Goal: Task Accomplishment & Management: Complete application form

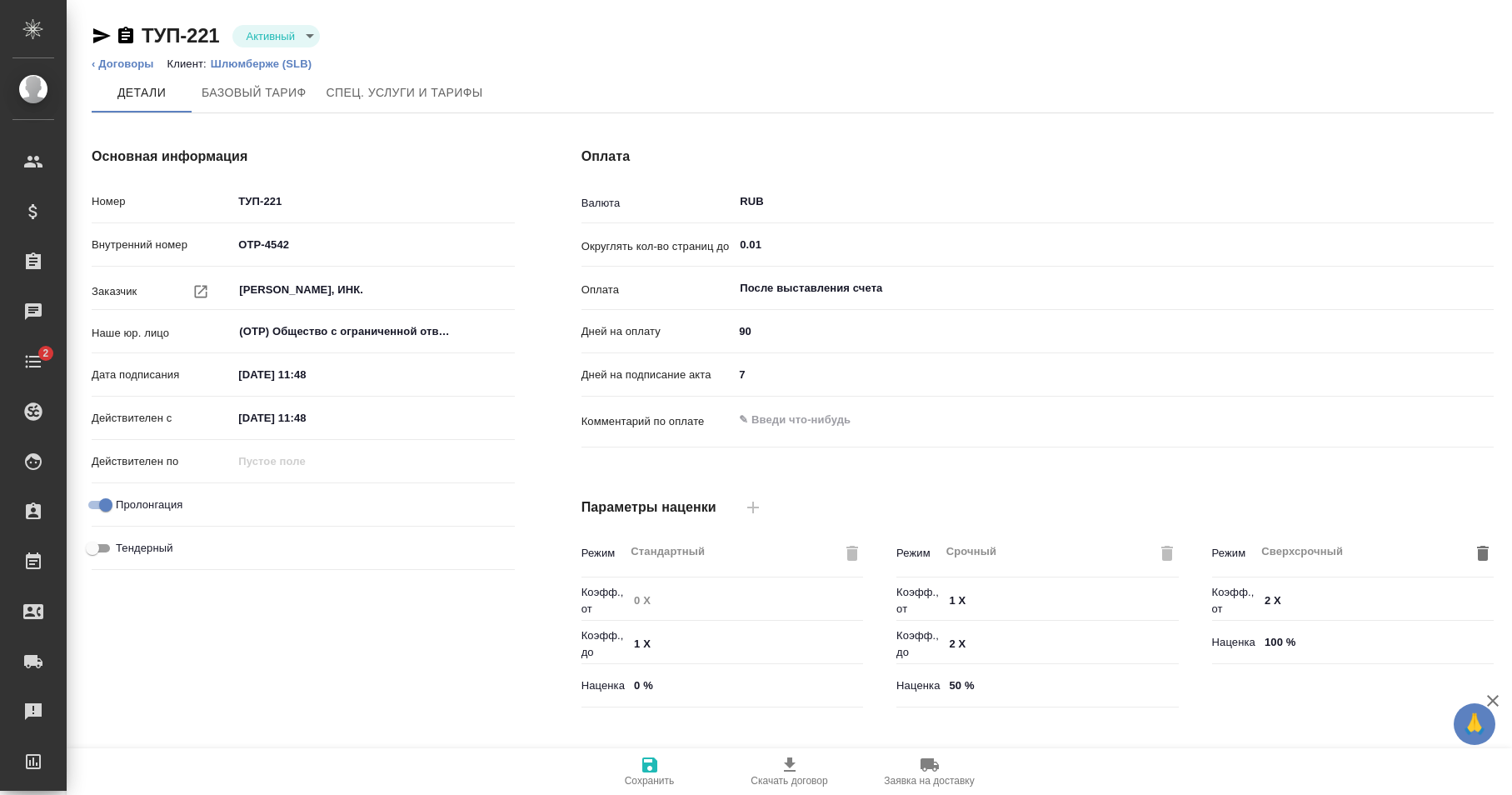
type input "Шлюмберже ([PERSON_NAME])"
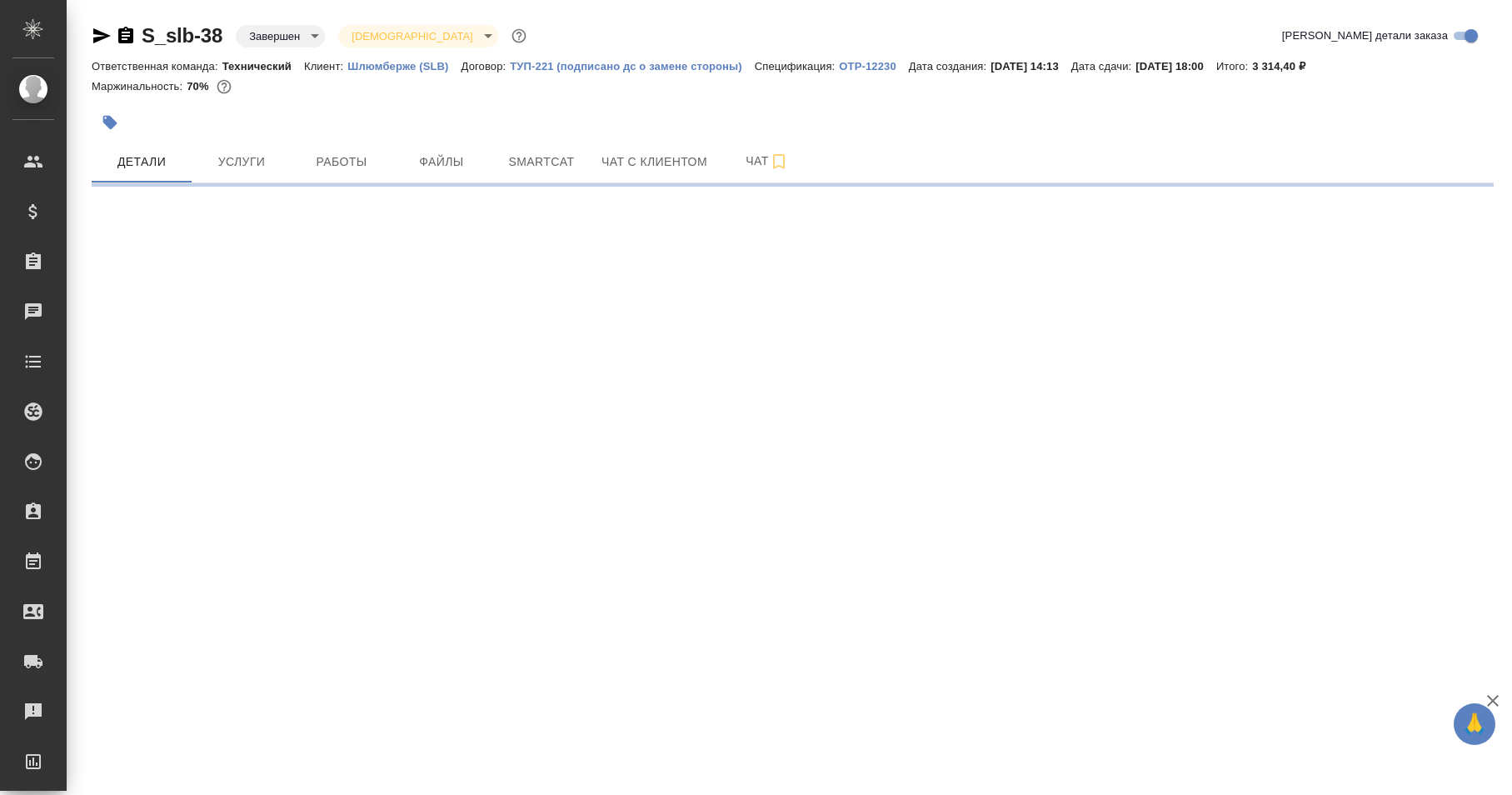
select select "RU"
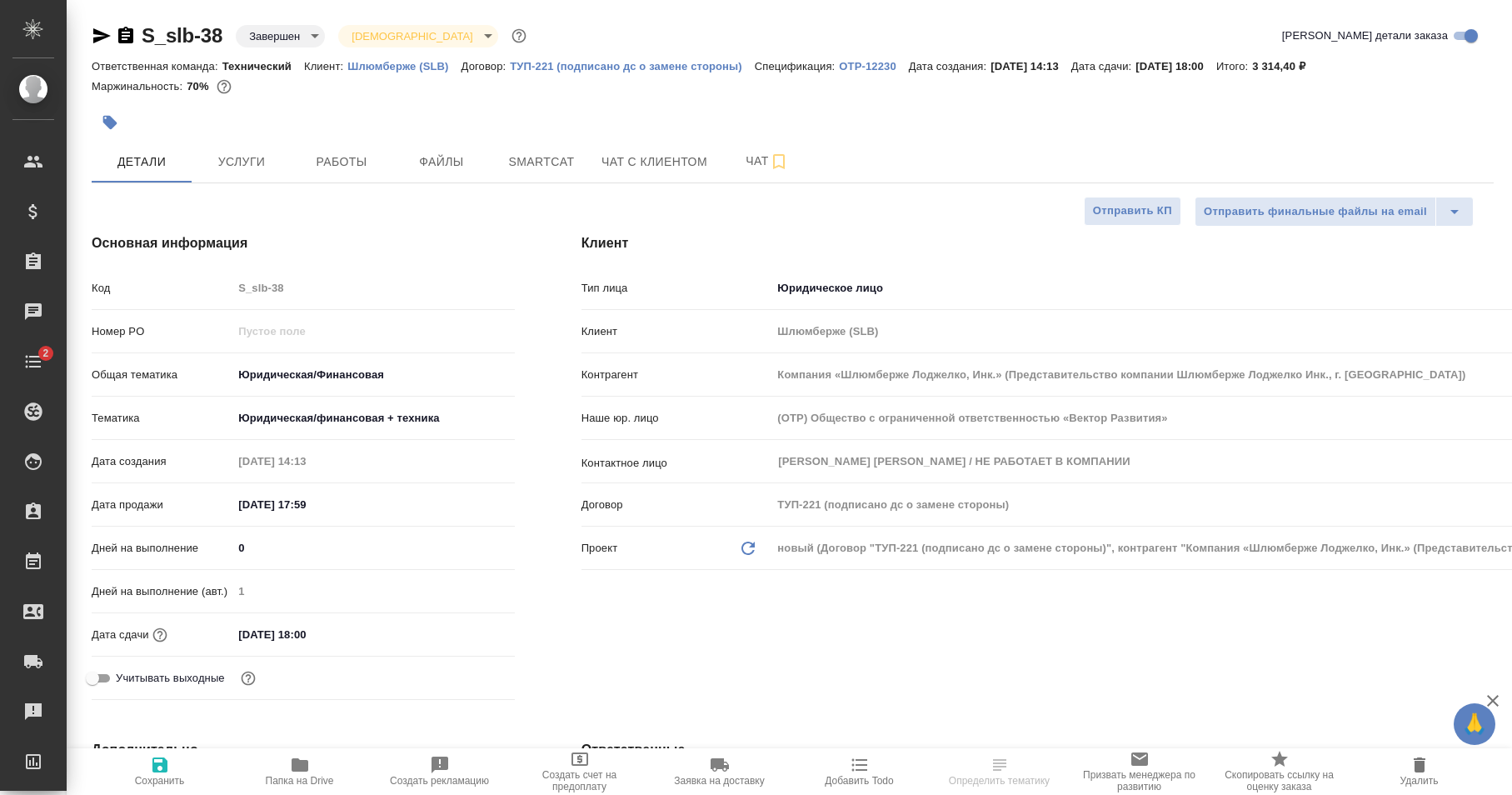
type textarea "x"
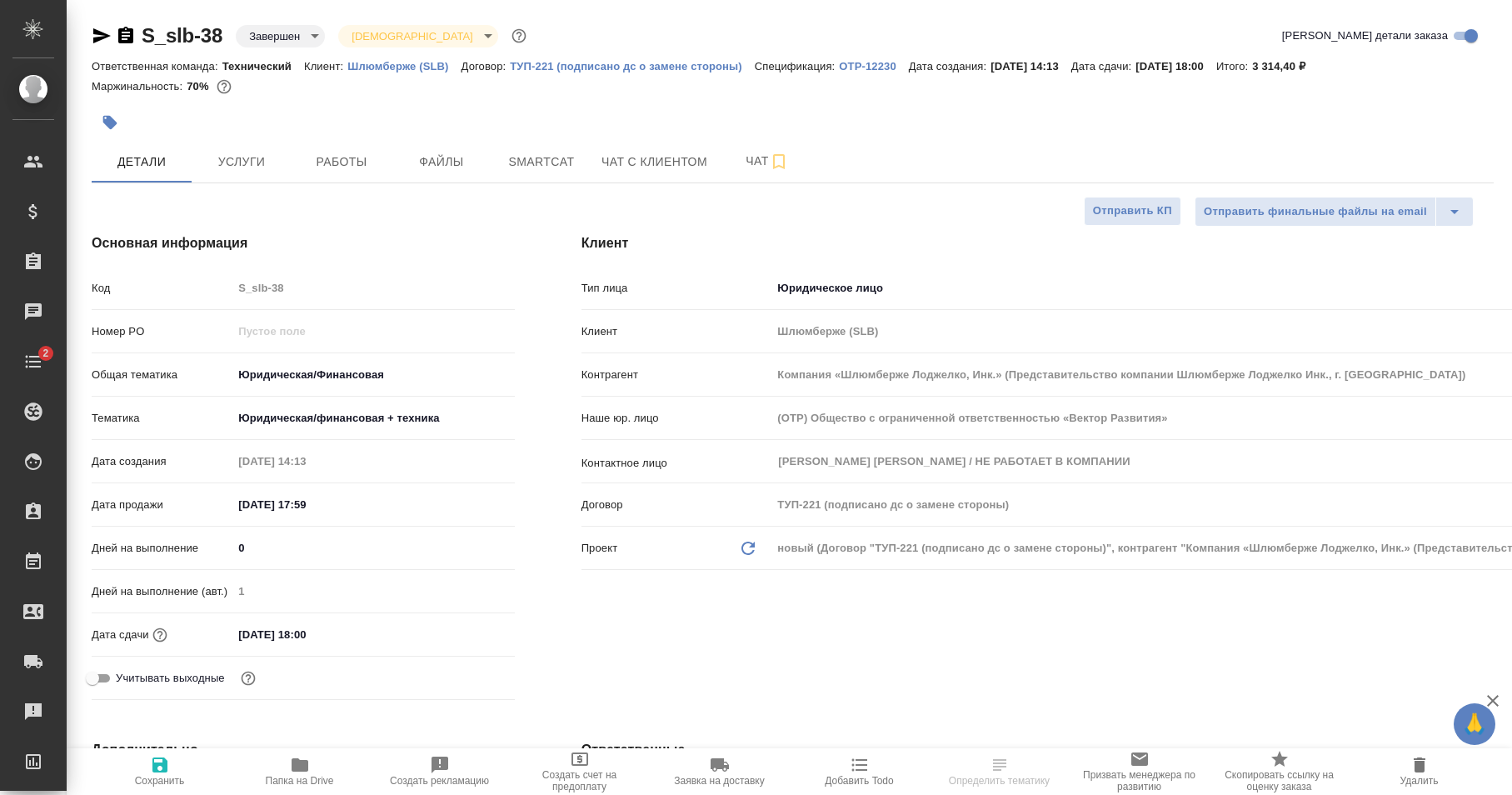
type textarea "x"
type input "Авдеенко Кирилл"
type input "Сеитов Павел"
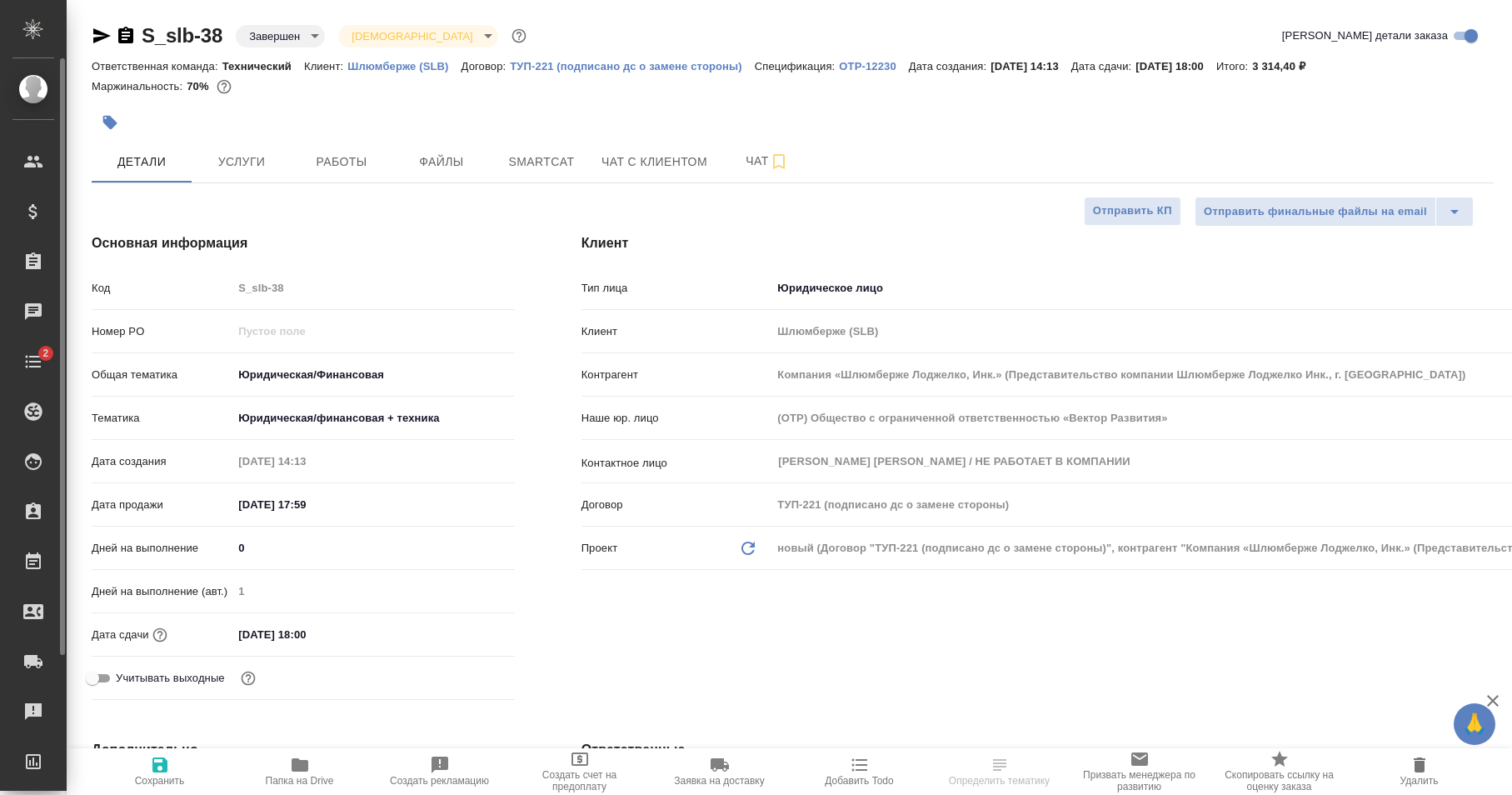
type textarea "x"
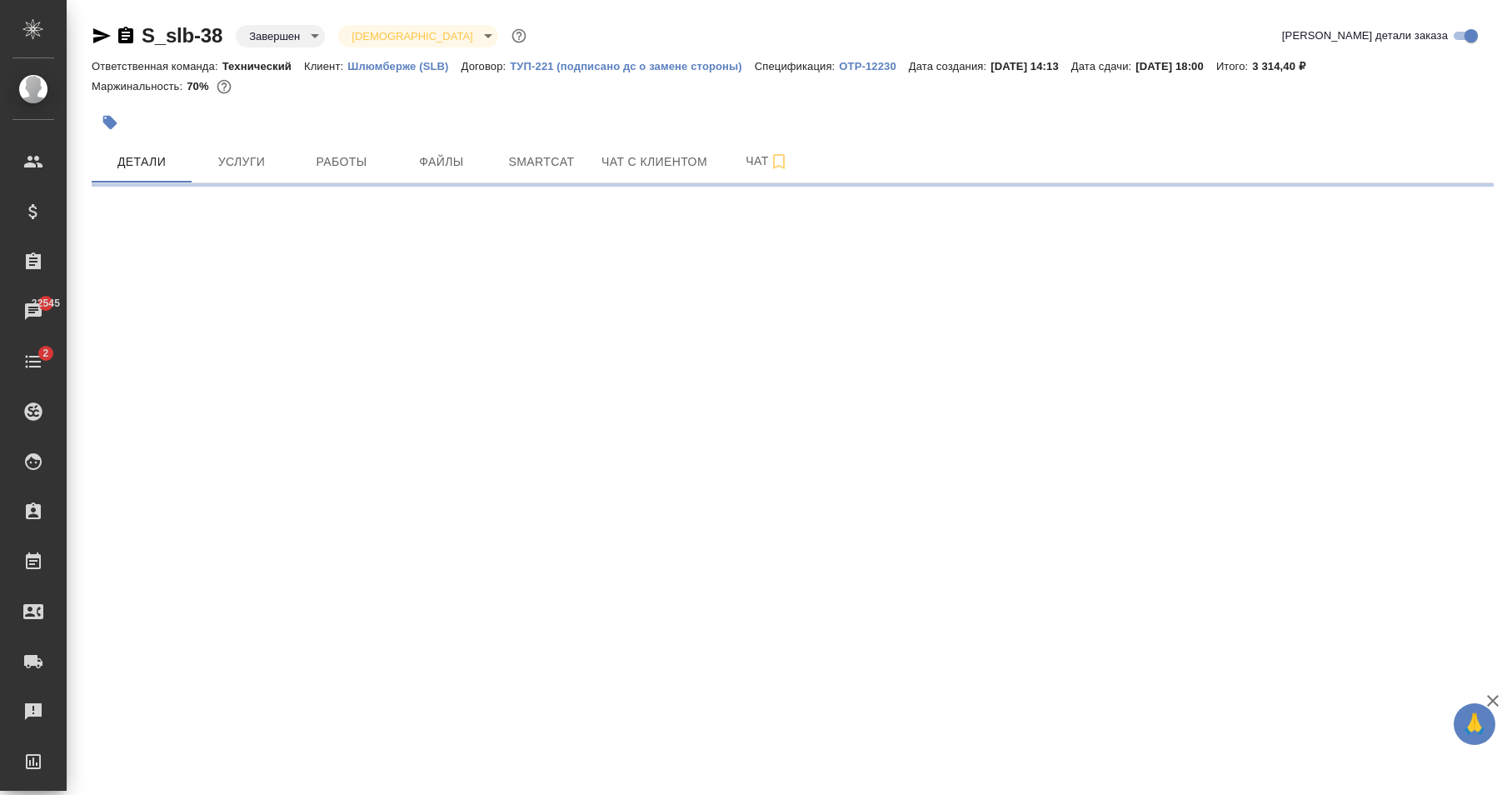
select select "RU"
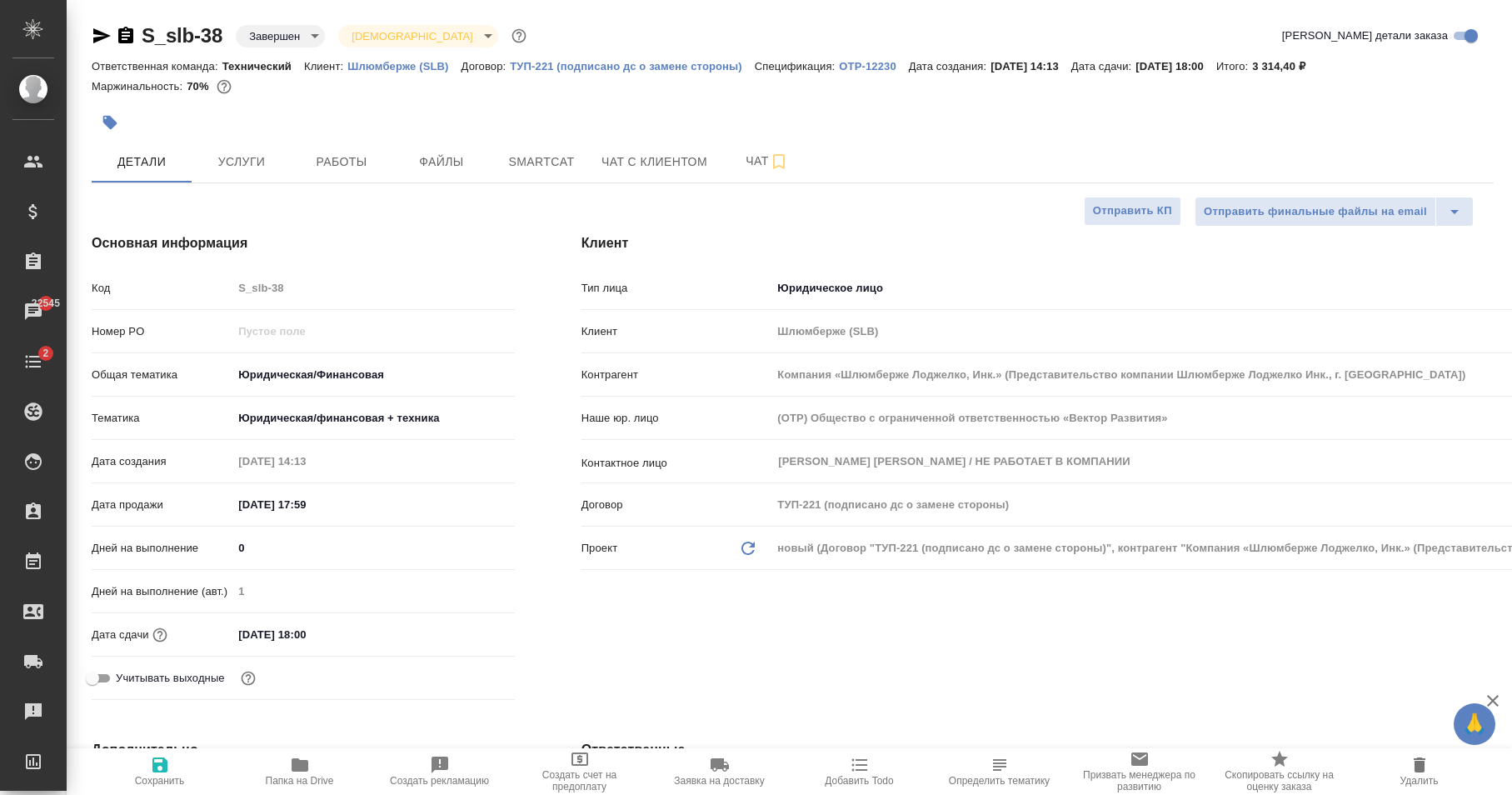
type textarea "x"
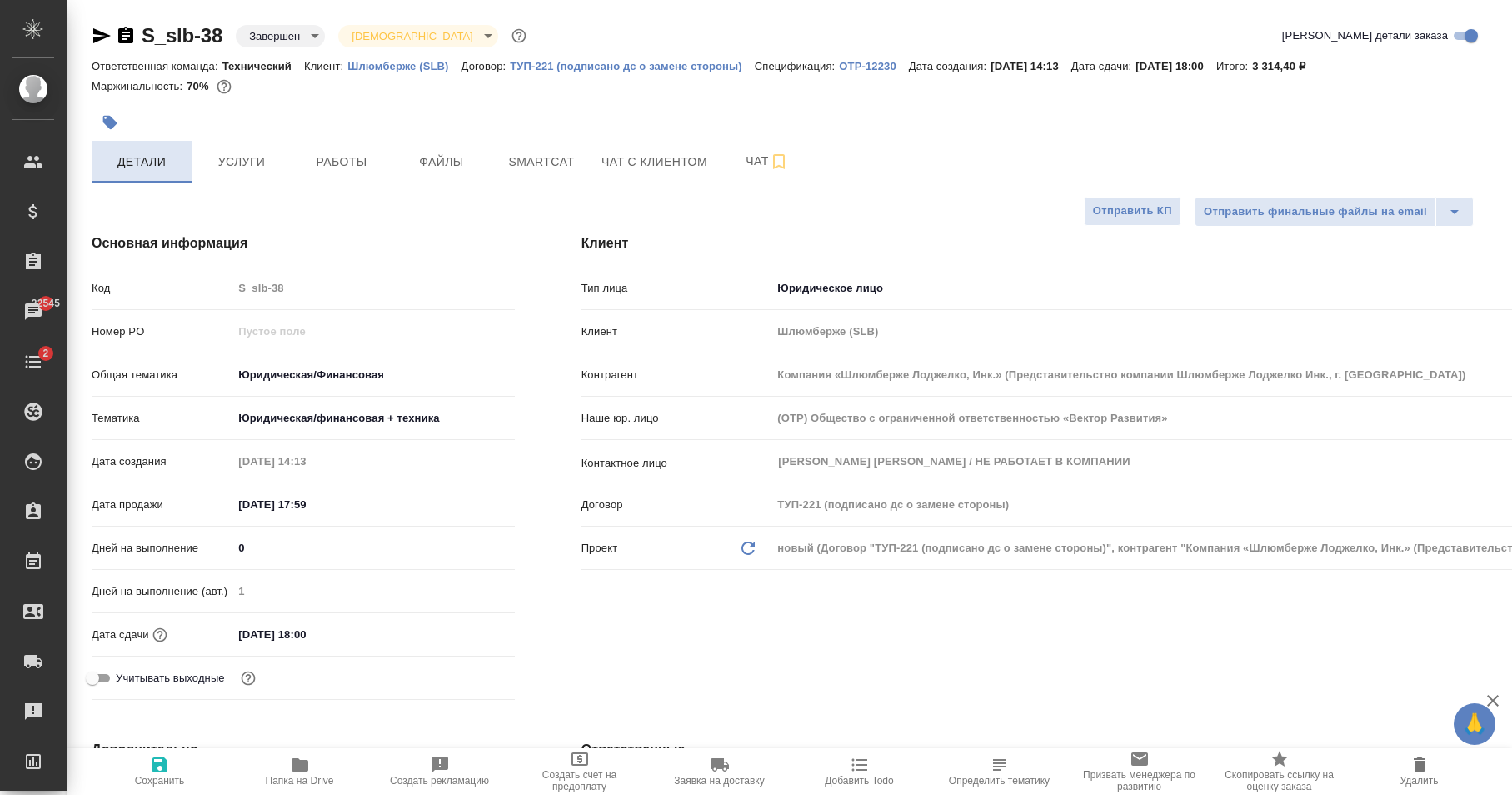
type textarea "x"
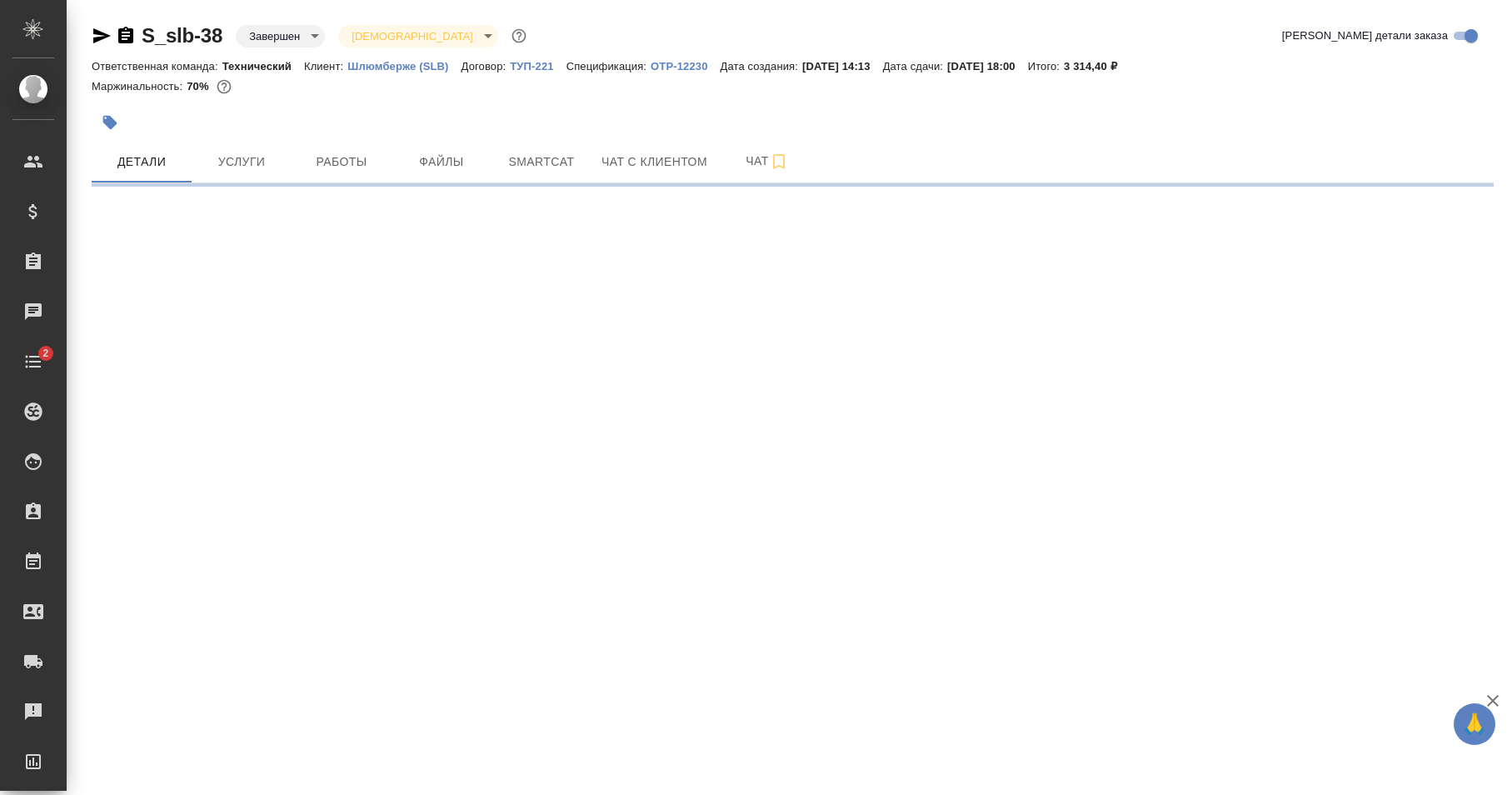
select select "RU"
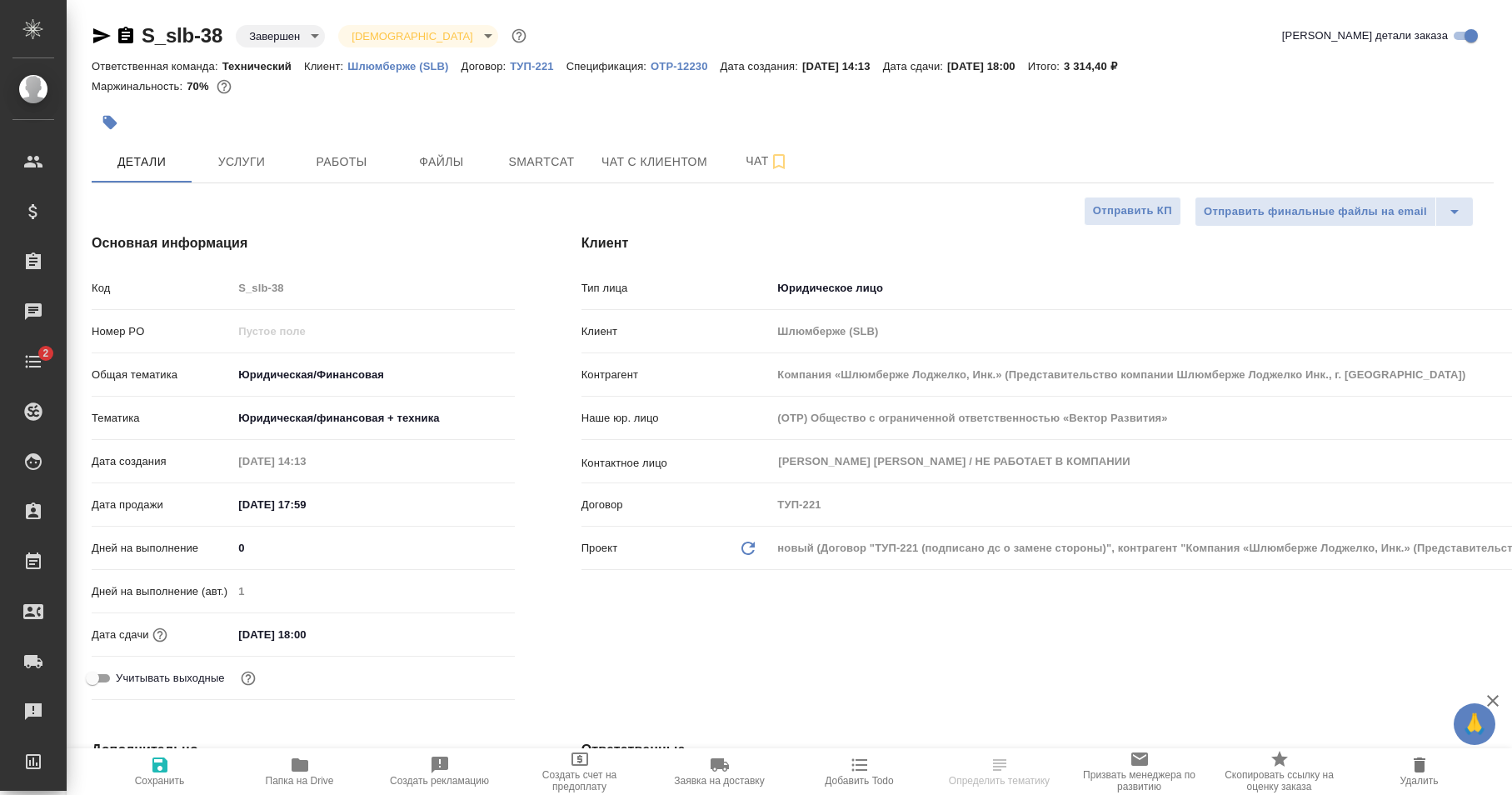
type textarea "x"
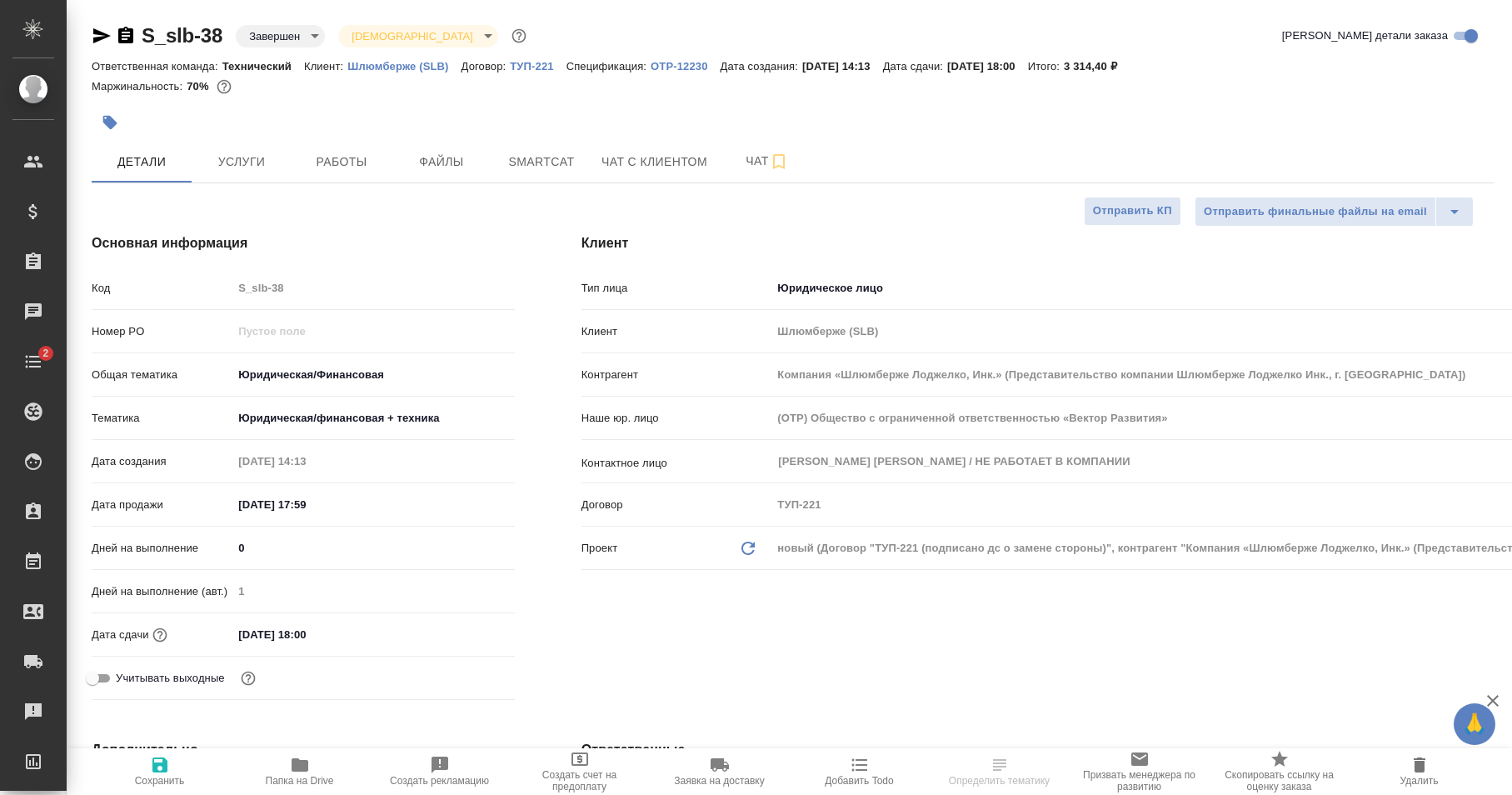
type textarea "x"
select select "RU"
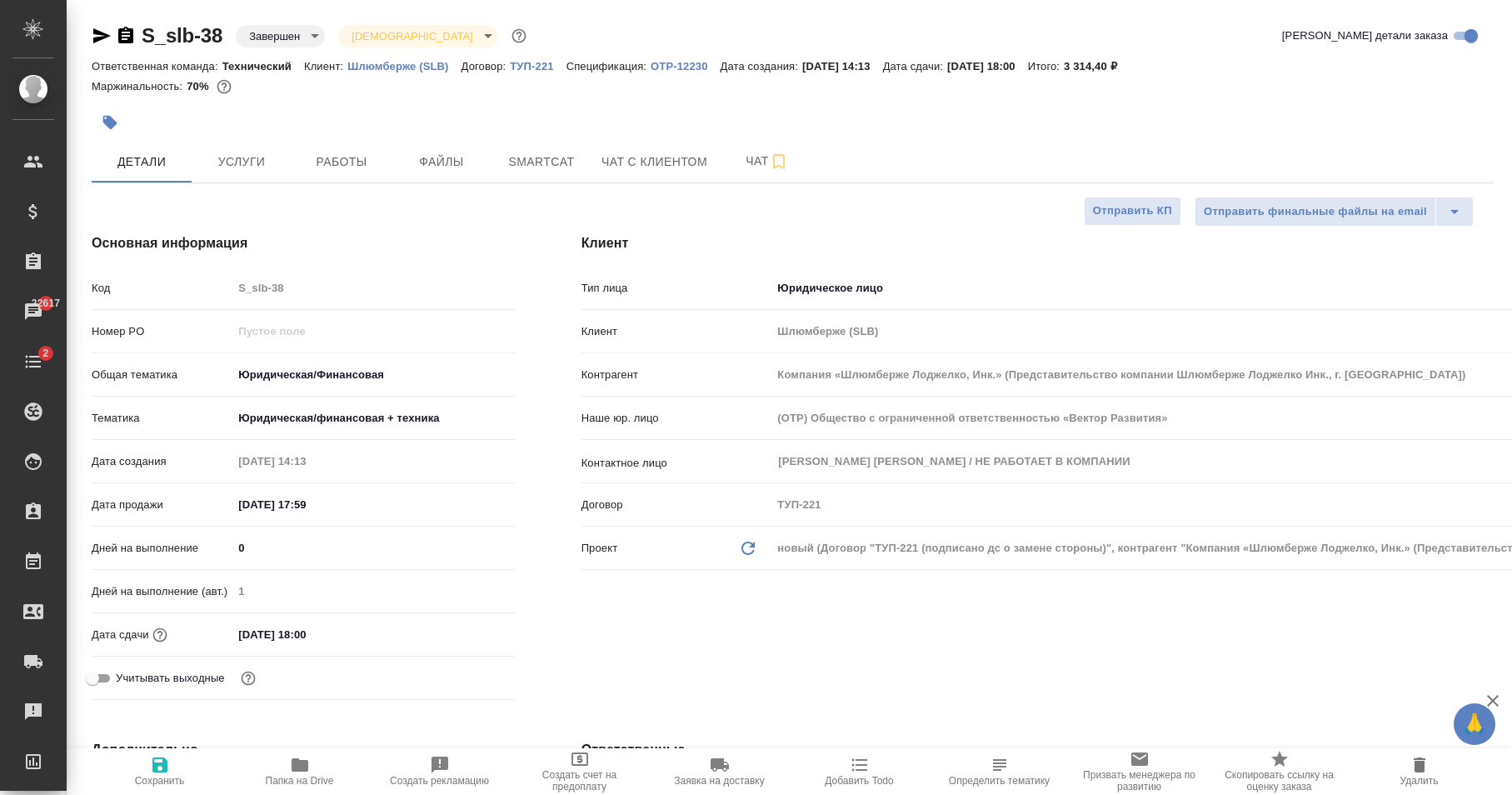
type textarea "x"
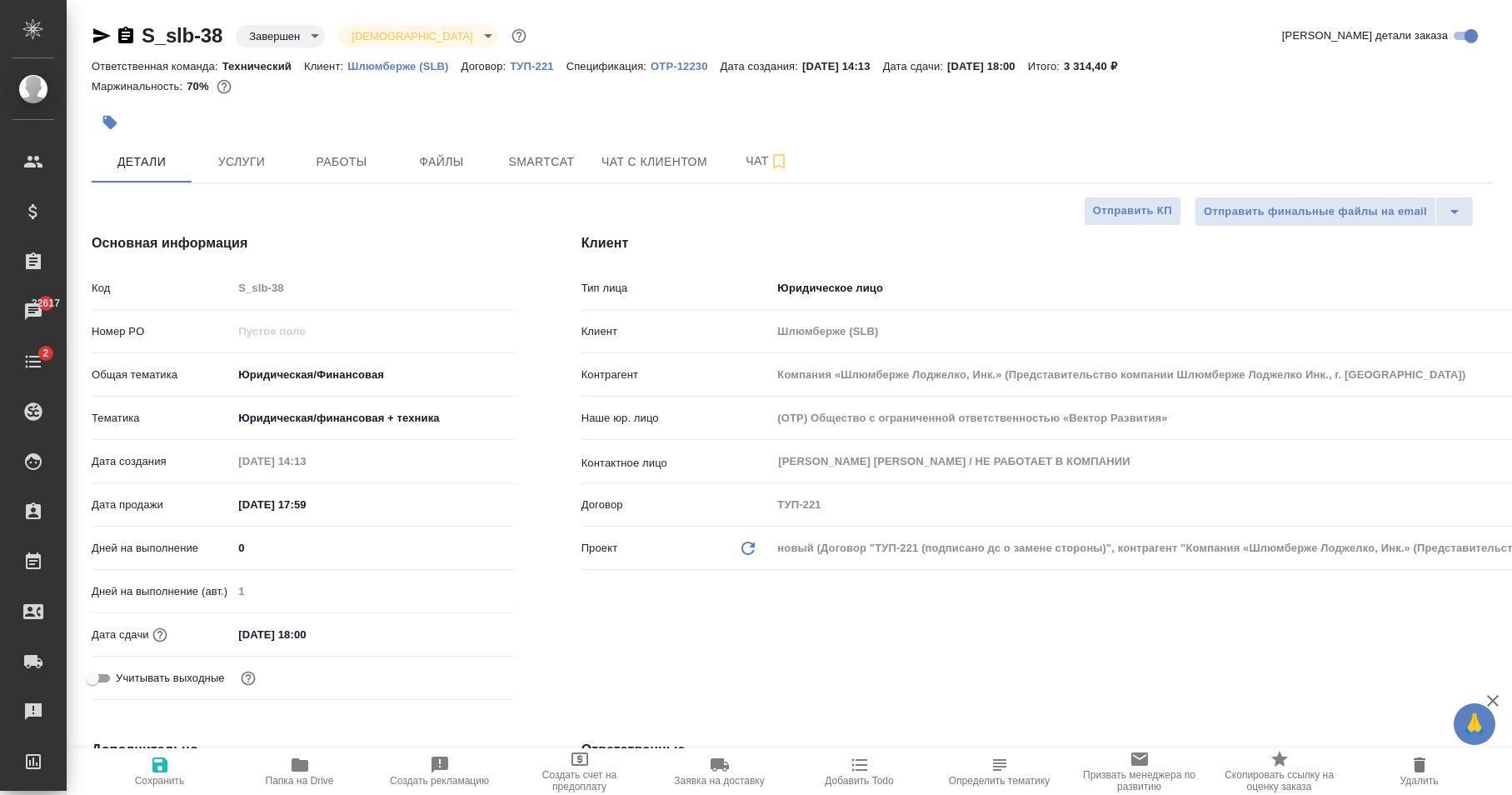
type textarea "x"
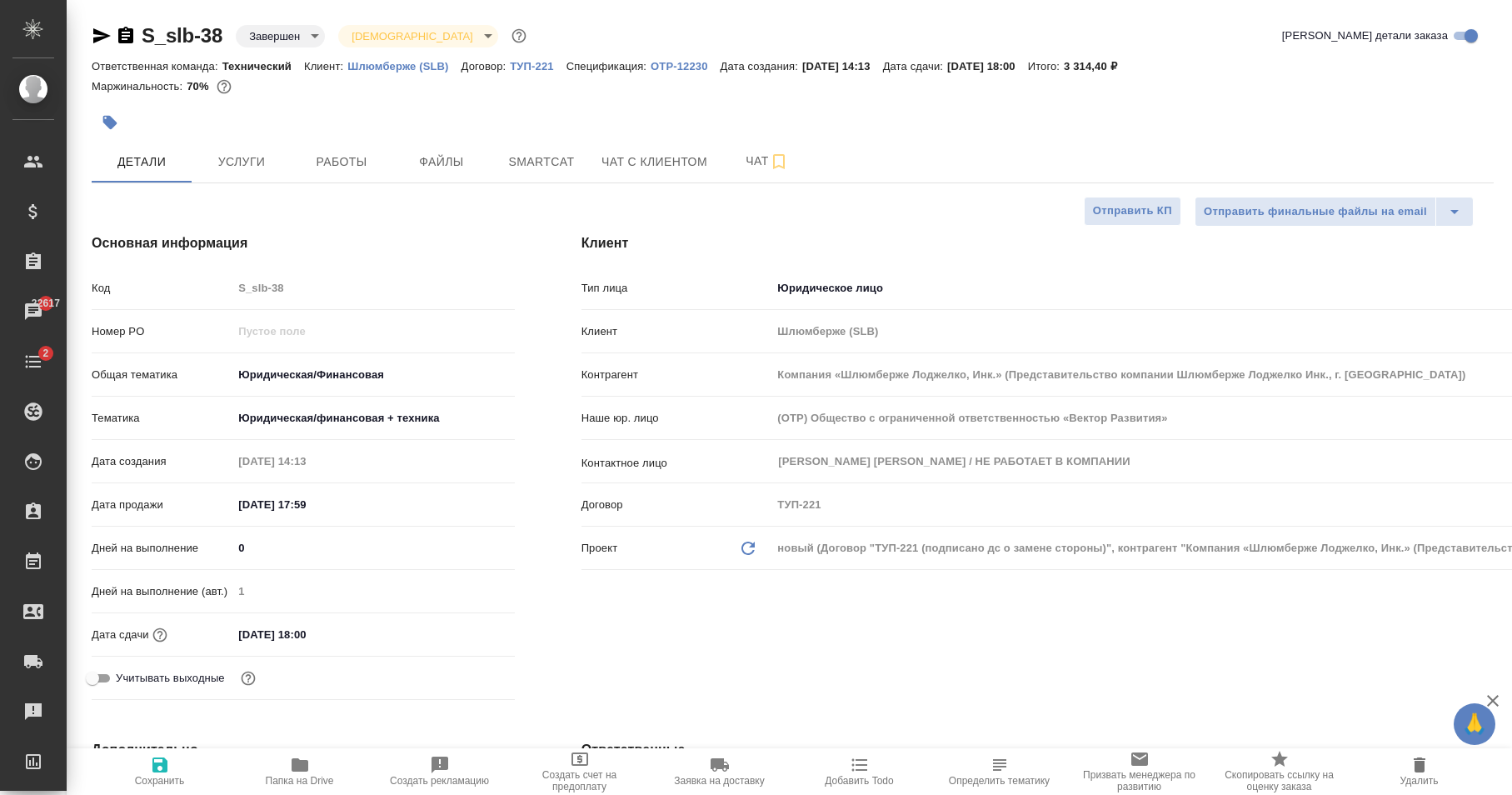
type textarea "x"
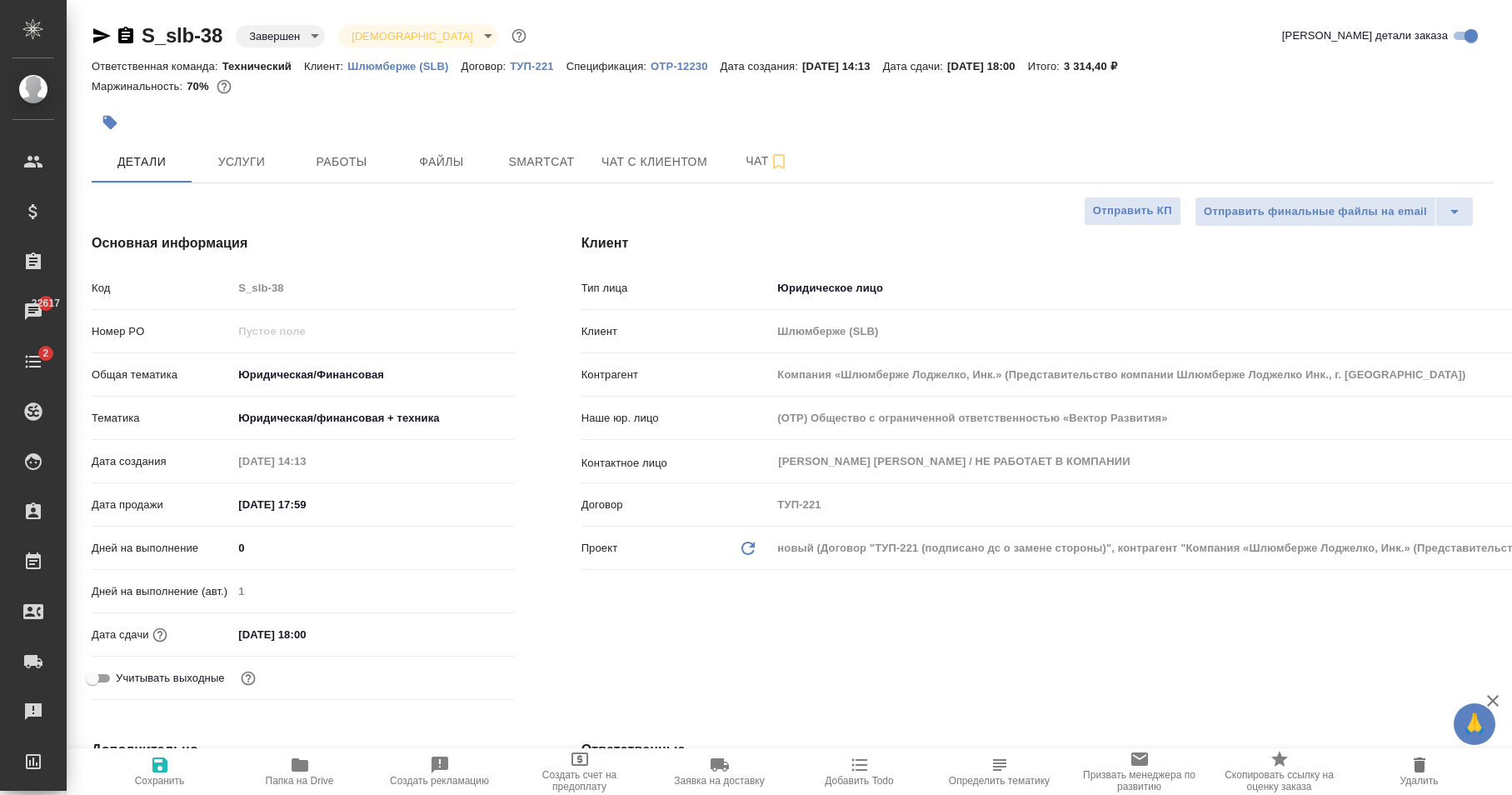
type textarea "x"
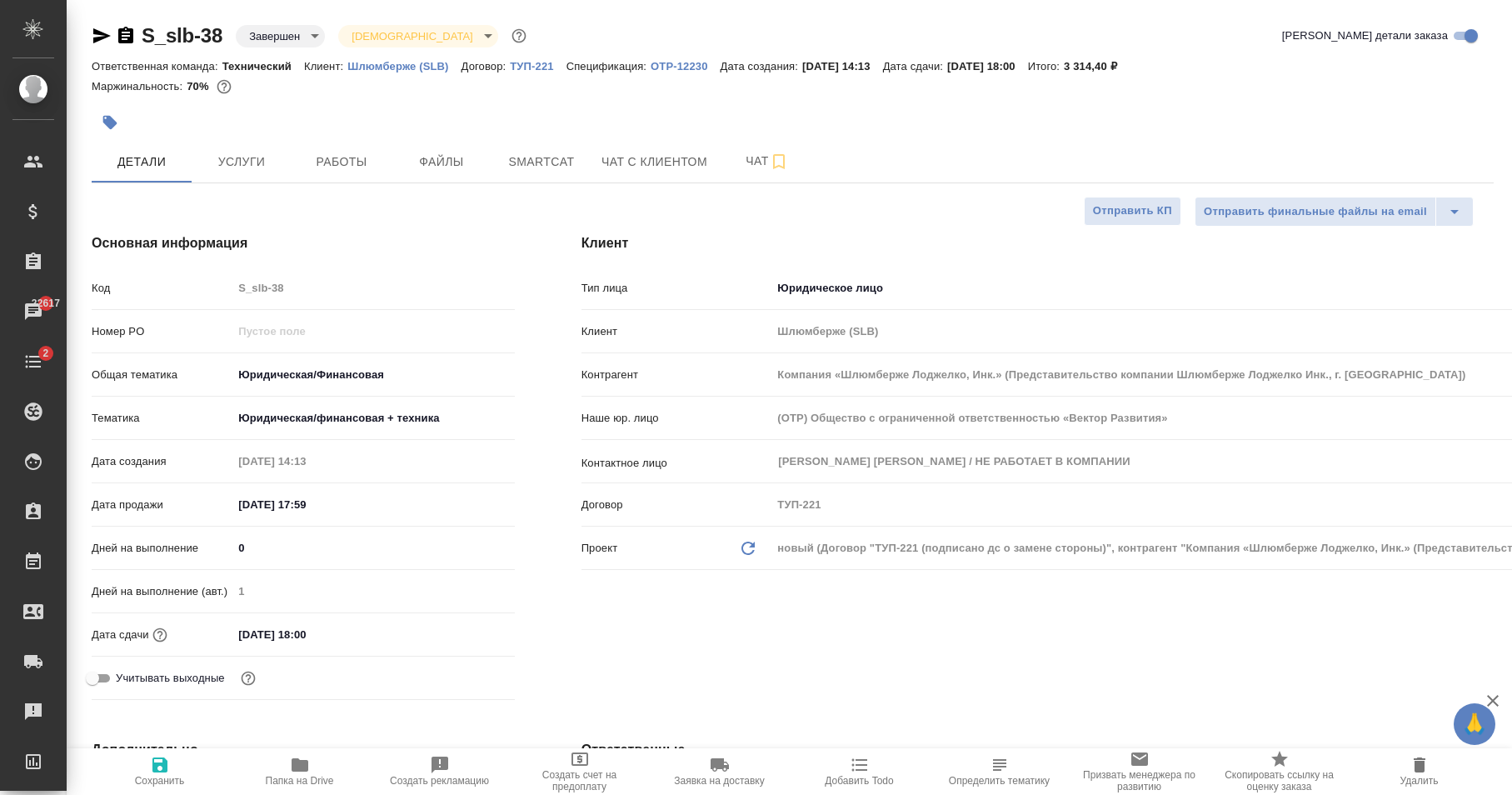
type textarea "x"
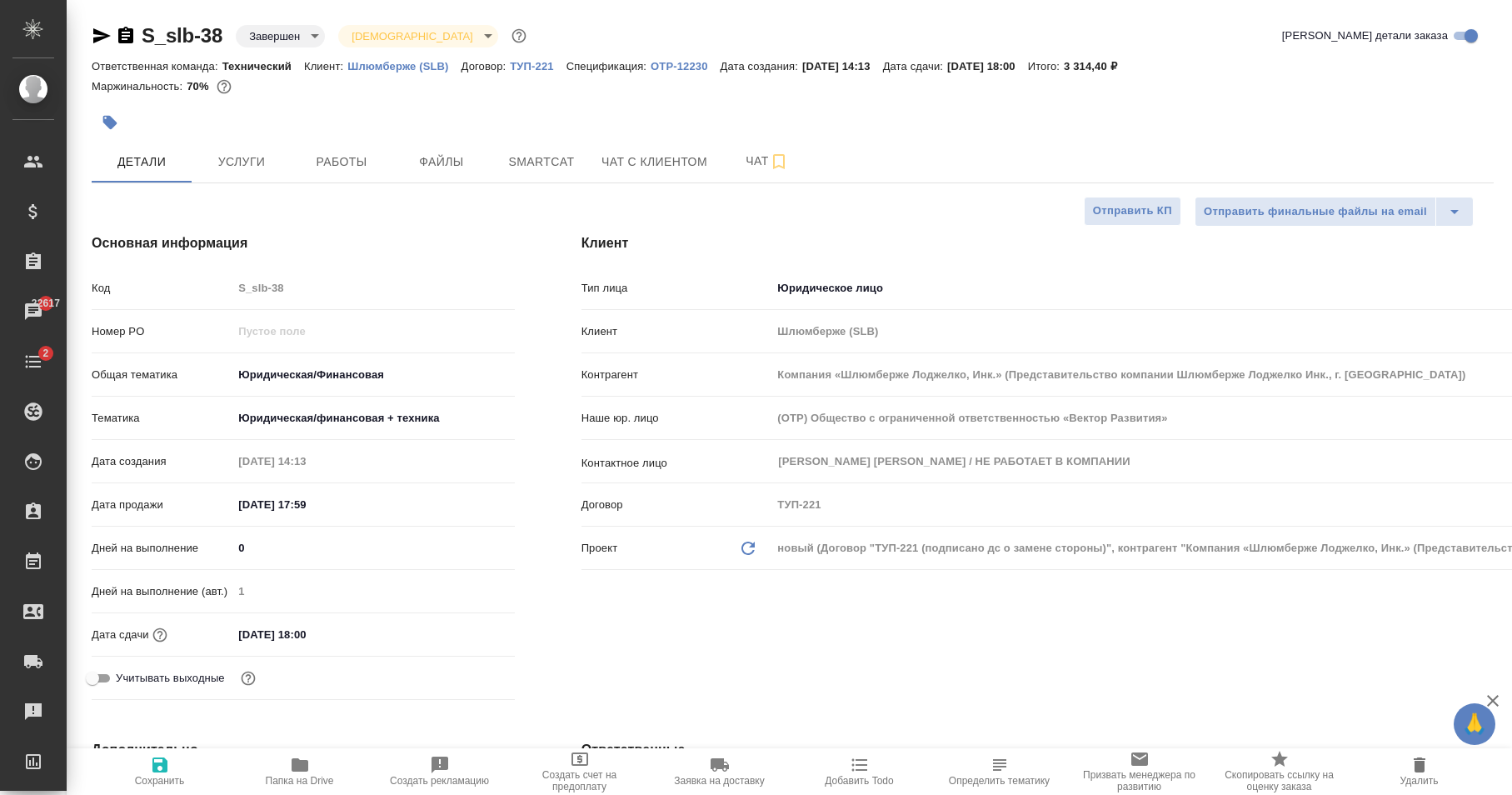
type textarea "x"
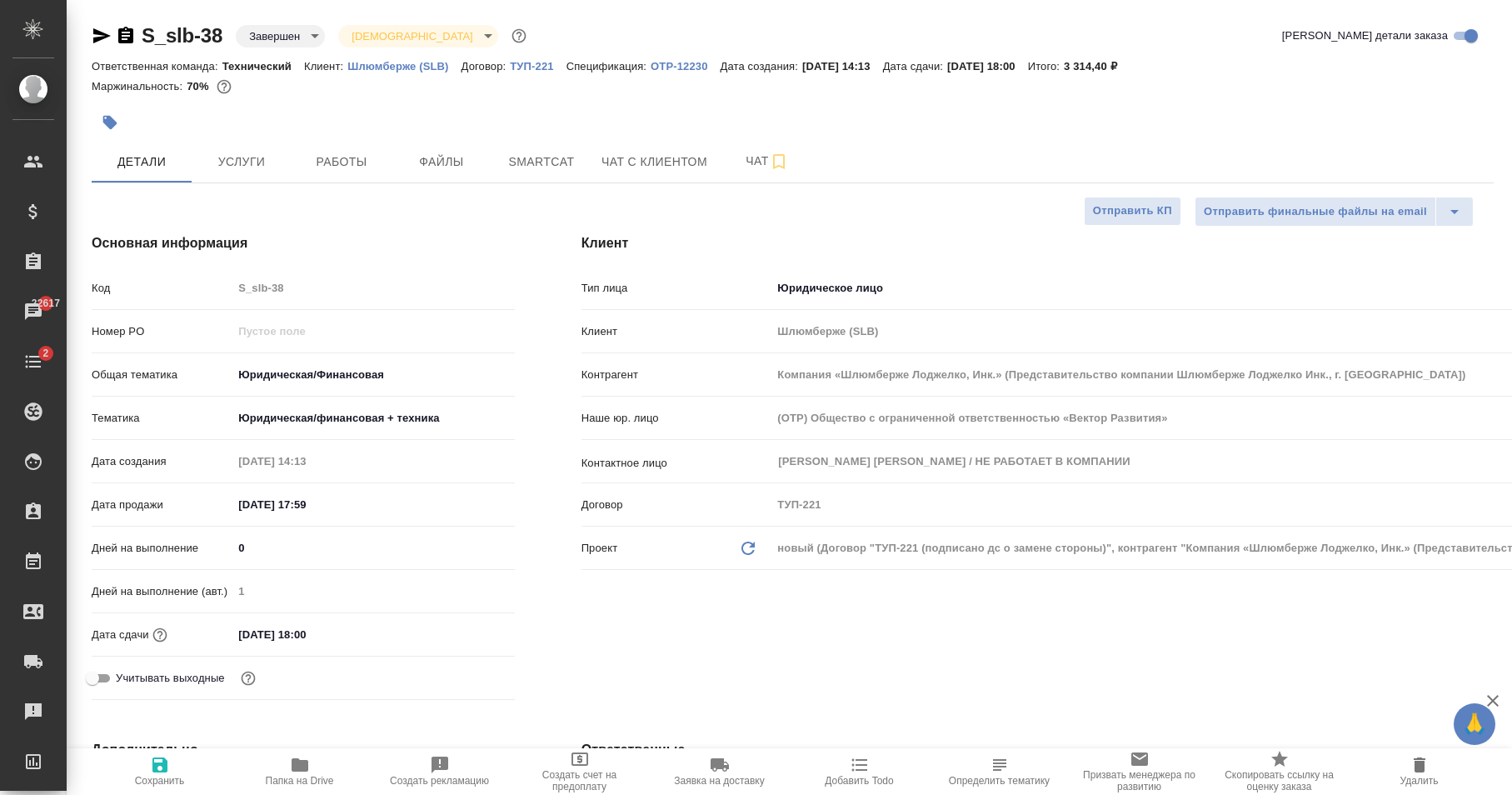
type textarea "x"
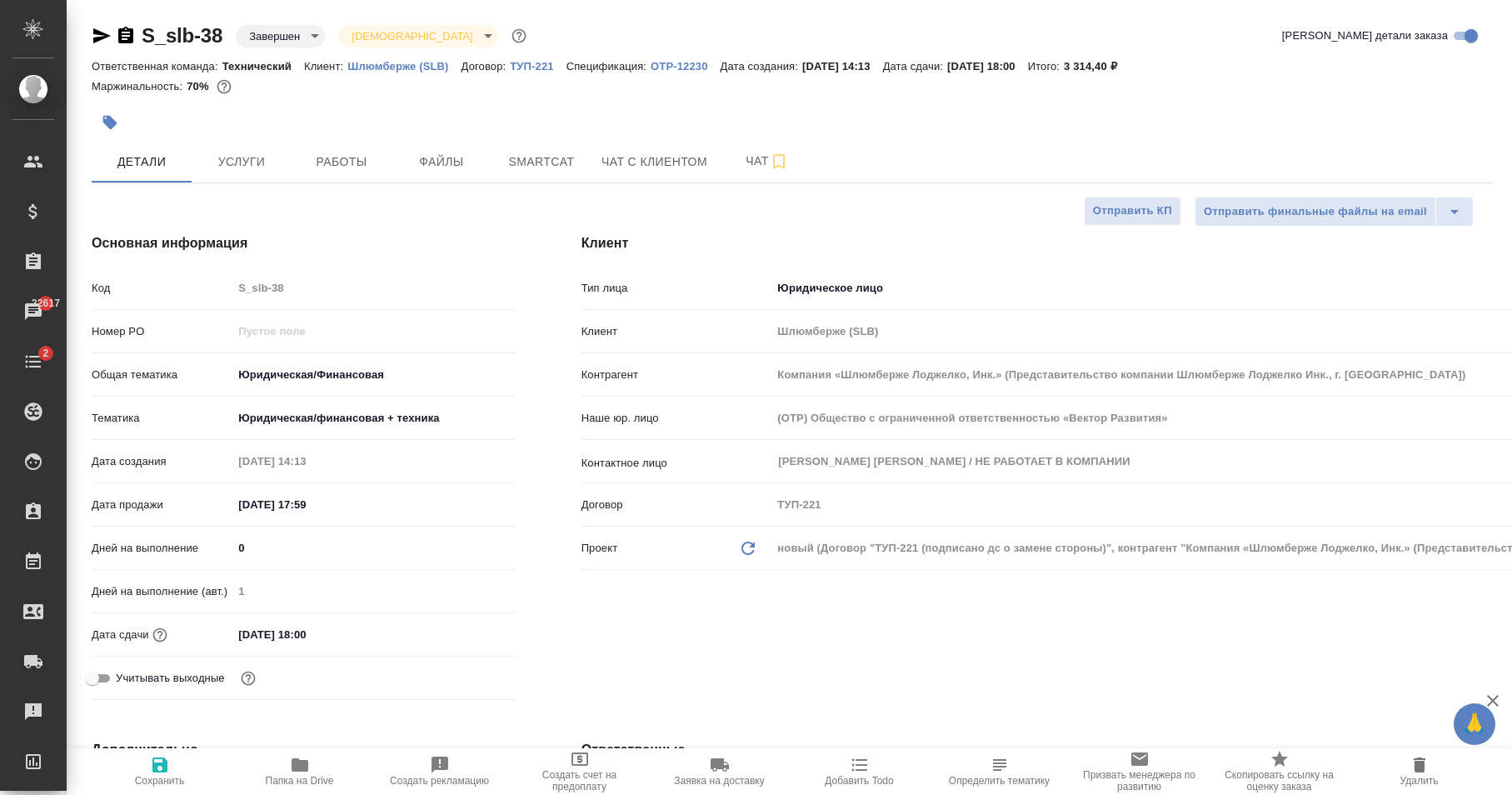
type textarea "x"
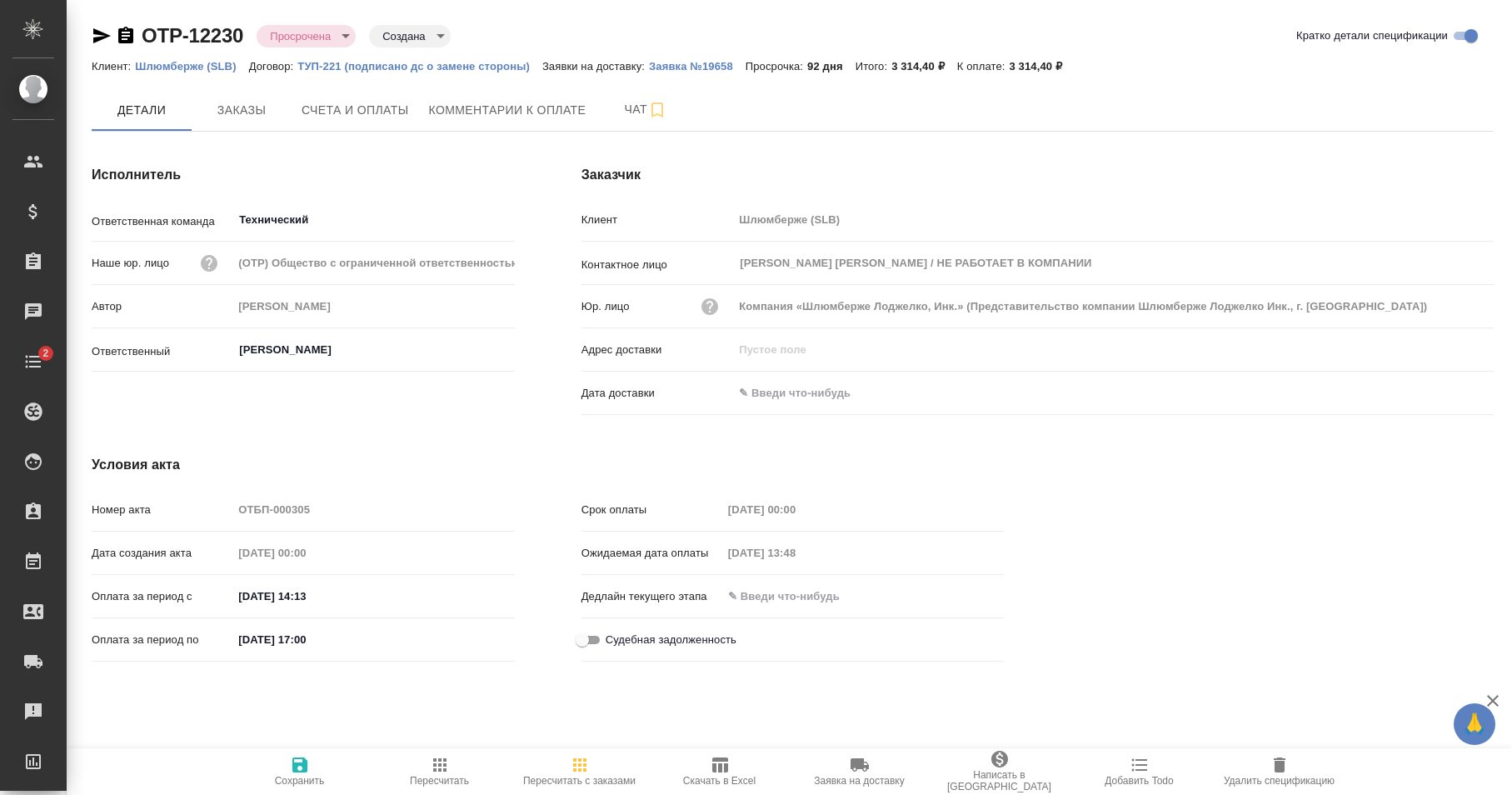
click at [79, 41] on div "OTP-12230 Просрочена delayed Создана created Кратко детали спецификации Клиент:…" at bounding box center [789, 356] width 1445 height 711
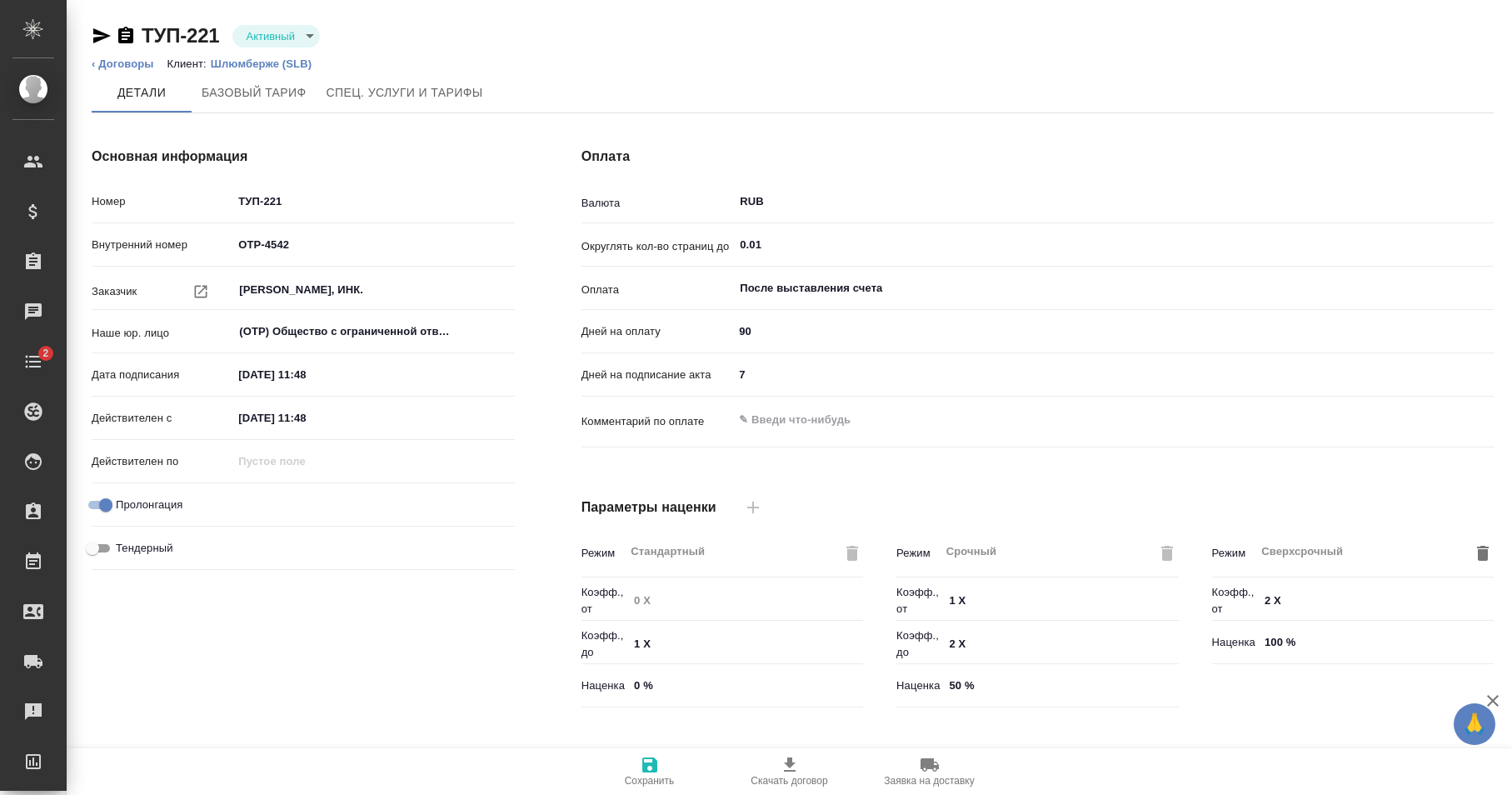
type input "Шлюмберже ([PERSON_NAME])"
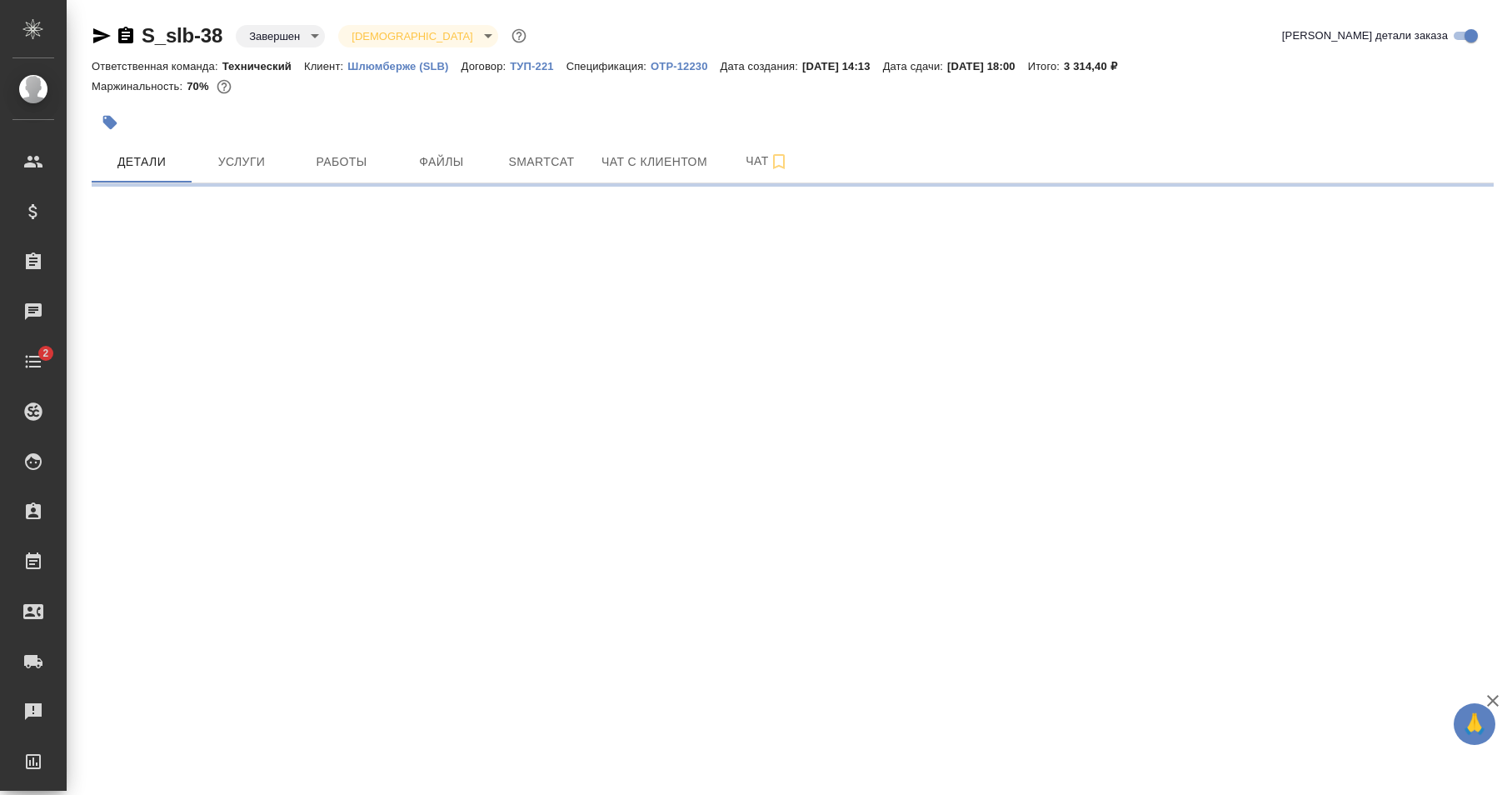
select select "RU"
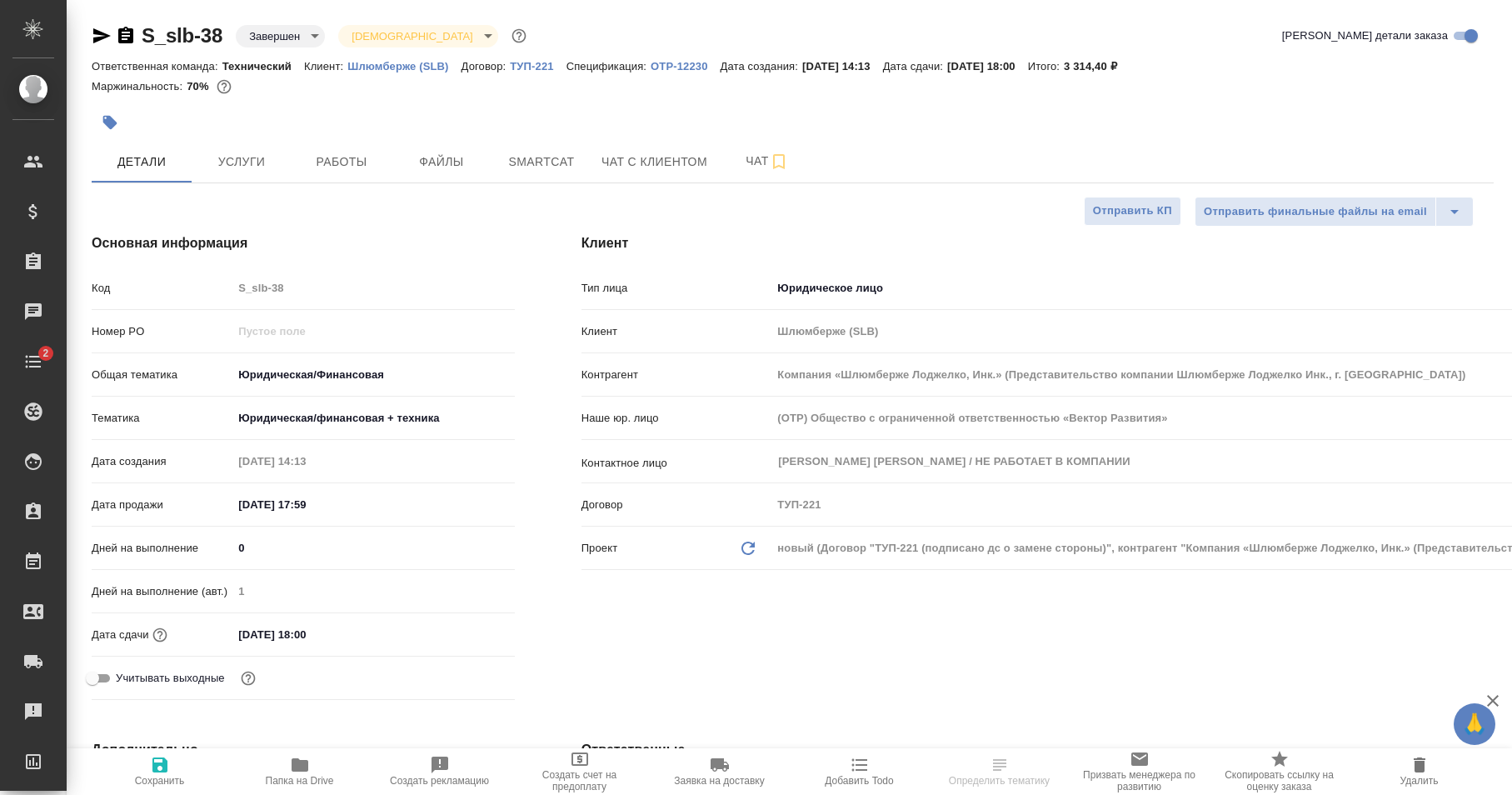
type textarea "x"
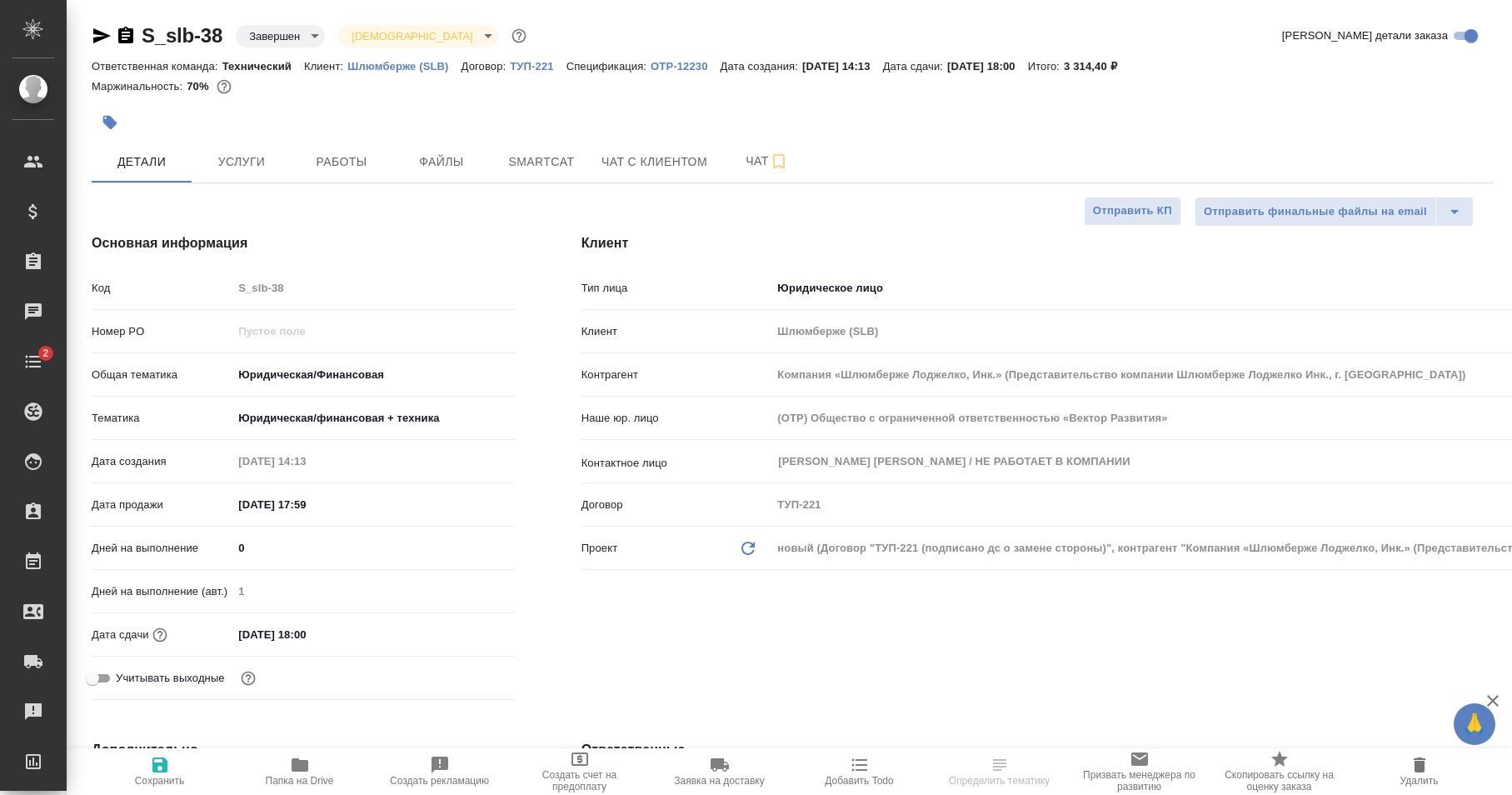
type textarea "x"
select select "RU"
